Goal: Information Seeking & Learning: Check status

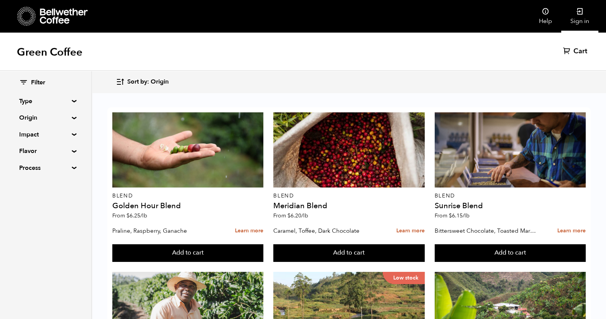
click at [579, 21] on link "Sign in" at bounding box center [580, 16] width 37 height 33
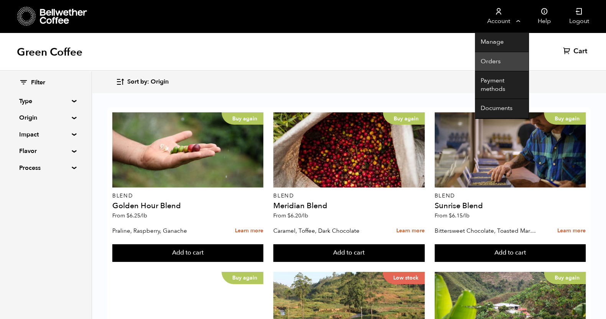
click at [502, 58] on link "Orders" at bounding box center [502, 62] width 54 height 20
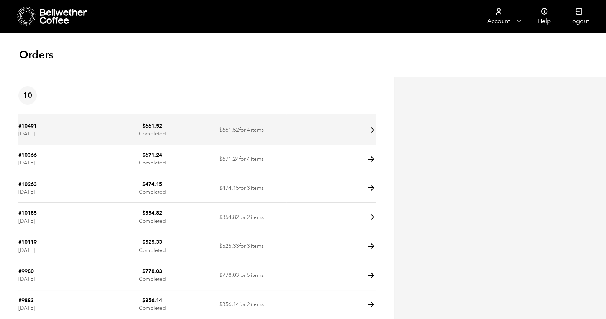
click at [49, 125] on td "#10491 September 2, 2025" at bounding box center [62, 130] width 89 height 29
click at [371, 133] on icon at bounding box center [371, 130] width 9 height 9
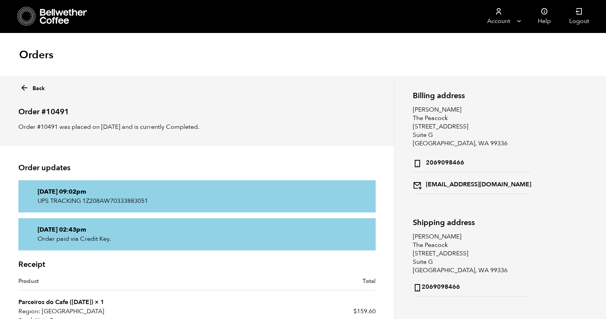
scroll to position [48, 0]
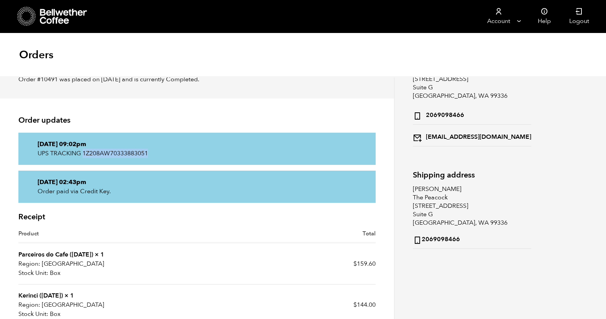
drag, startPoint x: 152, startPoint y: 153, endPoint x: 84, endPoint y: 154, distance: 67.9
click at [84, 154] on p "UPS TRACKING 1Z208AW70333883051" at bounding box center [197, 153] width 319 height 9
copy p "1Z208AW70333883051"
click at [0, 190] on article "Order updates Tuesday 2nd of September 2025, 09:02pm UPS TRACKING 1Z208AW703338…" at bounding box center [197, 315] width 394 height 432
